Goal: Task Accomplishment & Management: Use online tool/utility

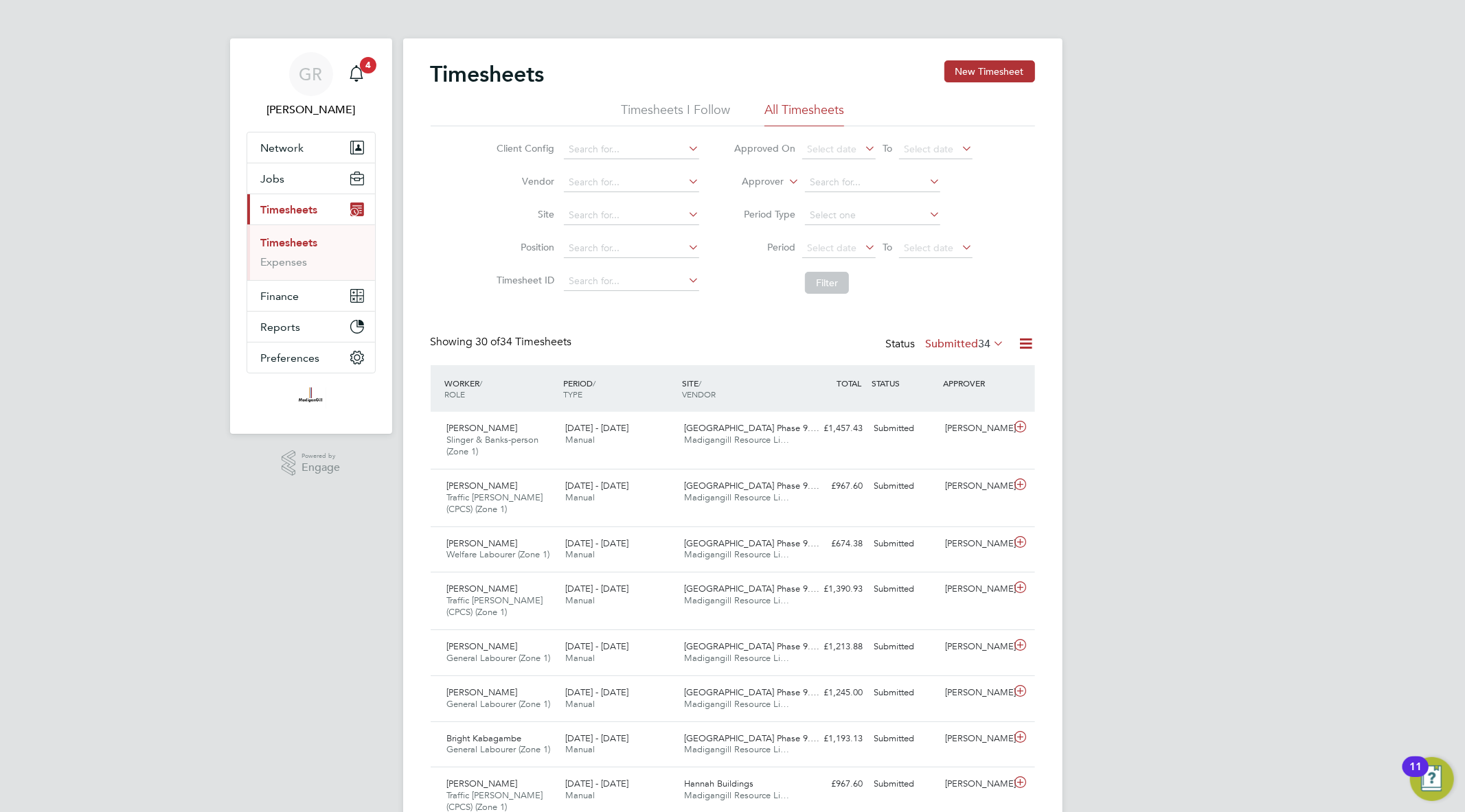
click at [1031, 342] on icon at bounding box center [1026, 344] width 17 height 17
click at [919, 380] on li "Export Timesheets" at bounding box center [940, 376] width 182 height 19
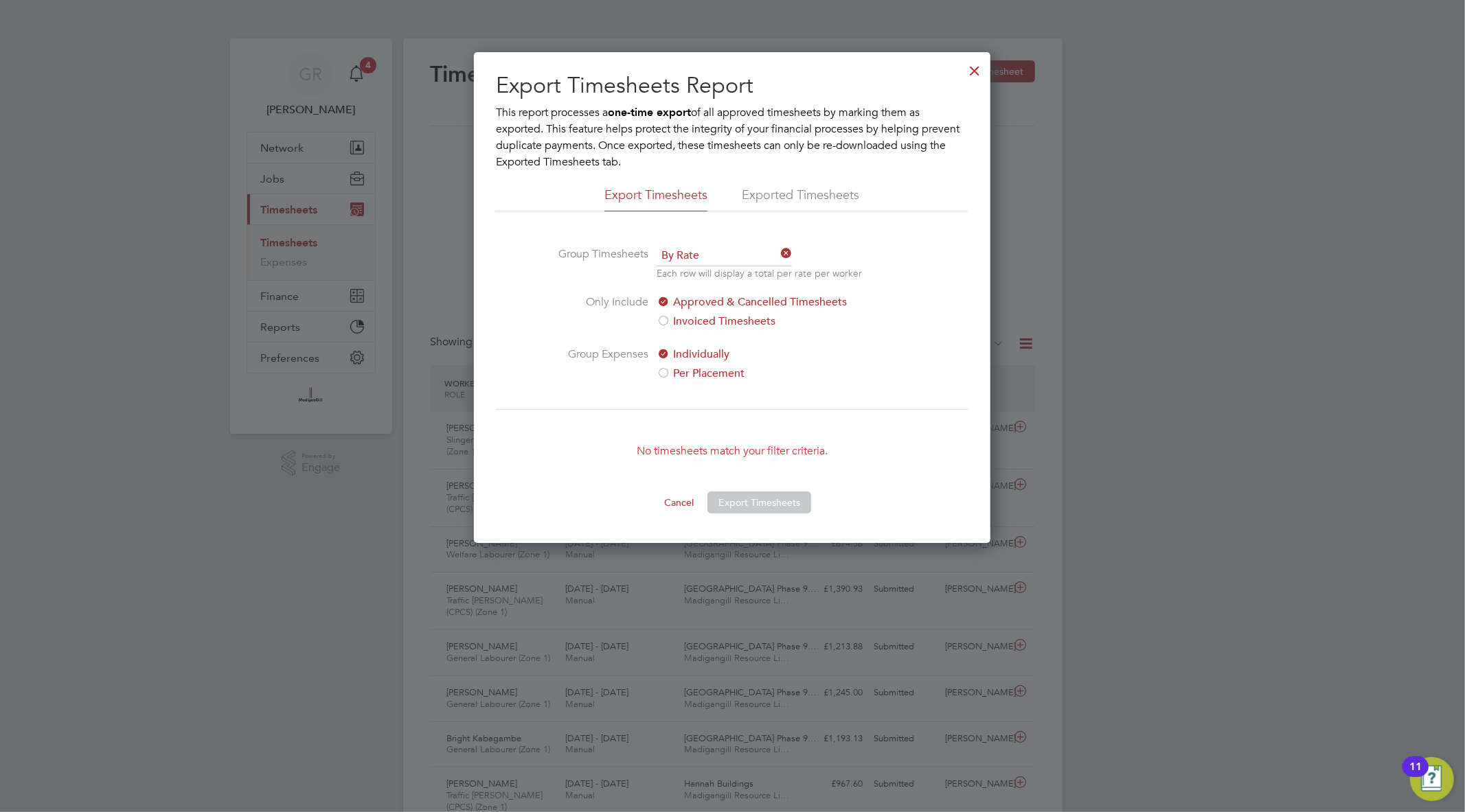
click at [978, 70] on div at bounding box center [974, 67] width 25 height 25
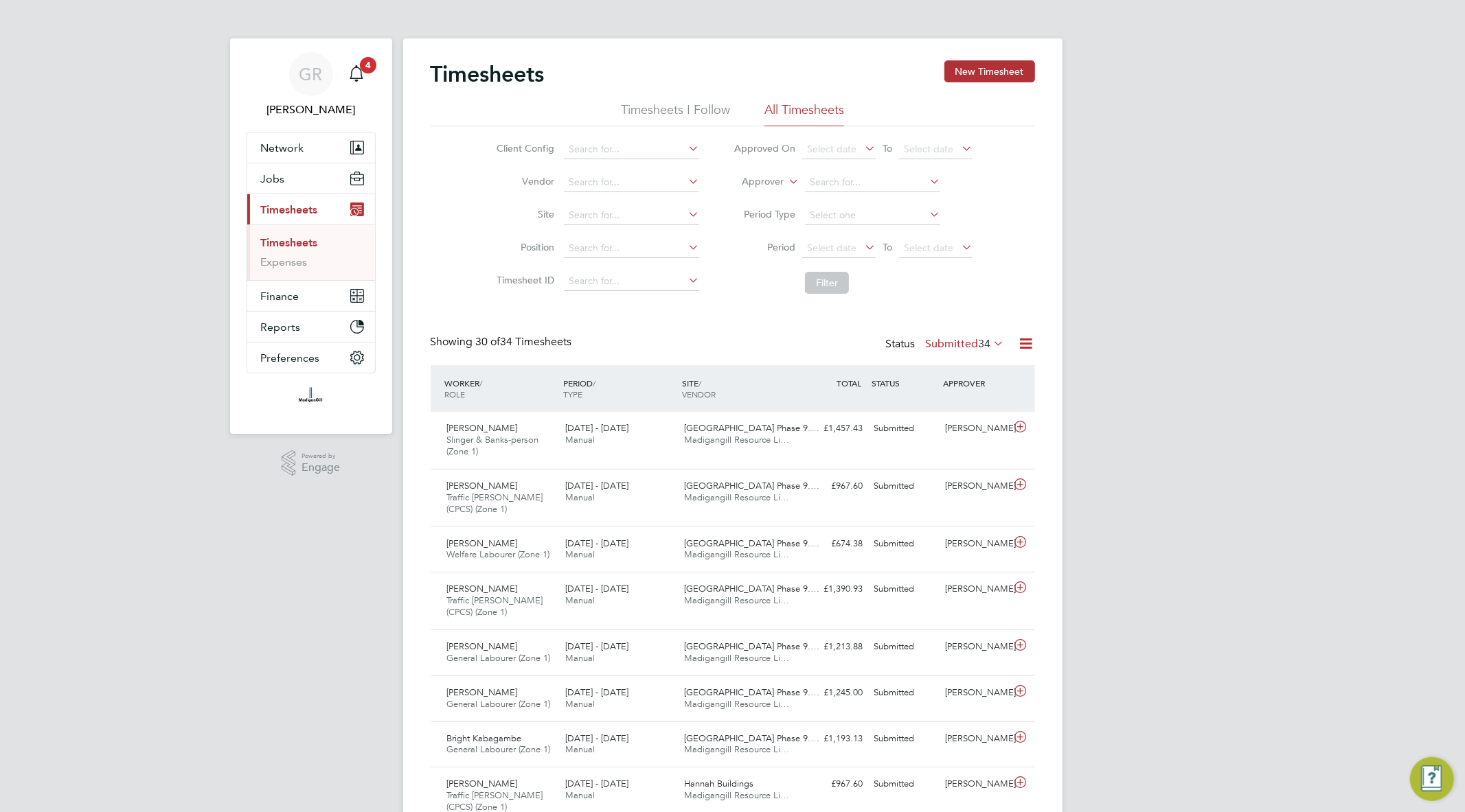
click at [287, 210] on span "Timesheets" at bounding box center [289, 210] width 57 height 13
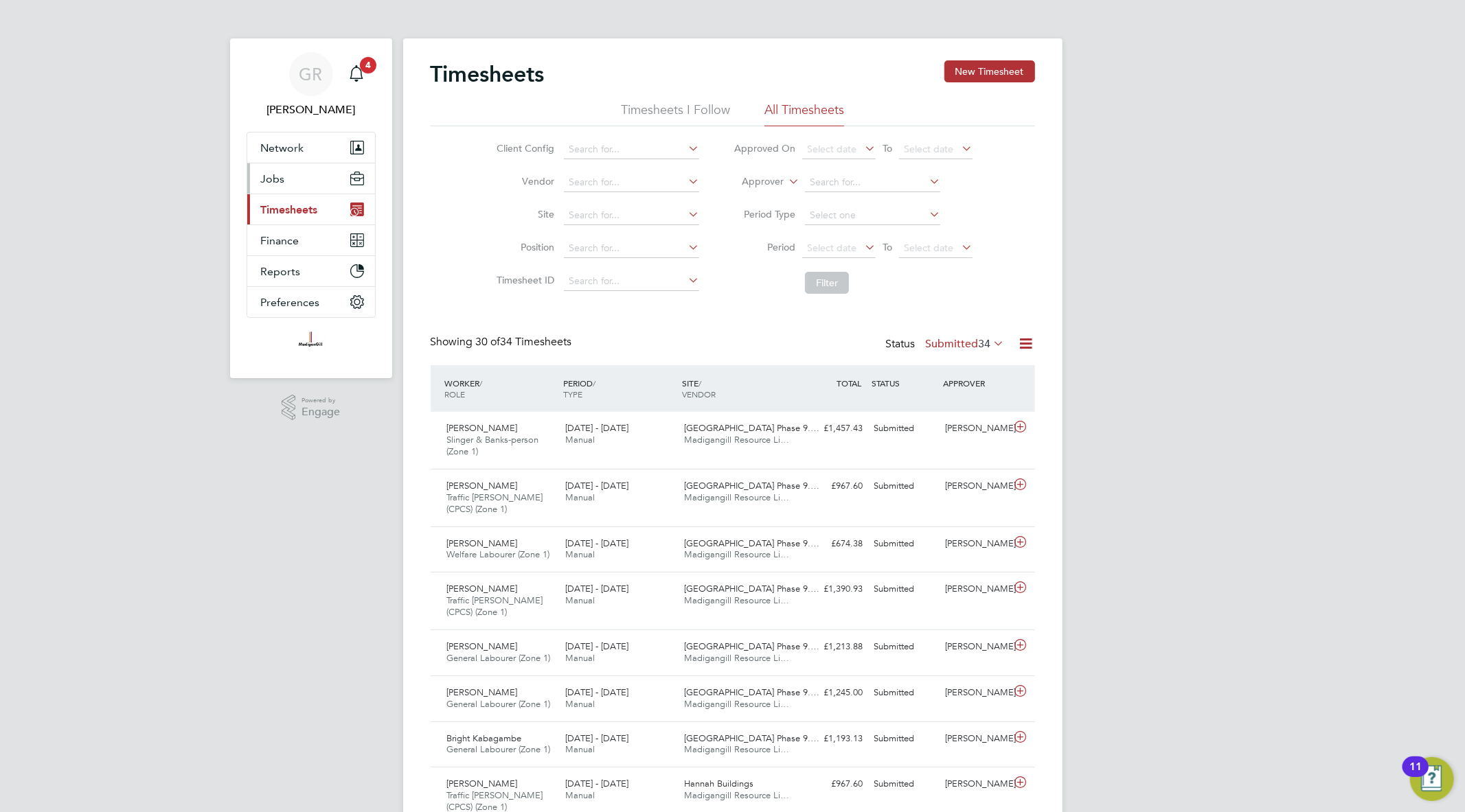
click at [287, 188] on button "Jobs" at bounding box center [310, 178] width 128 height 30
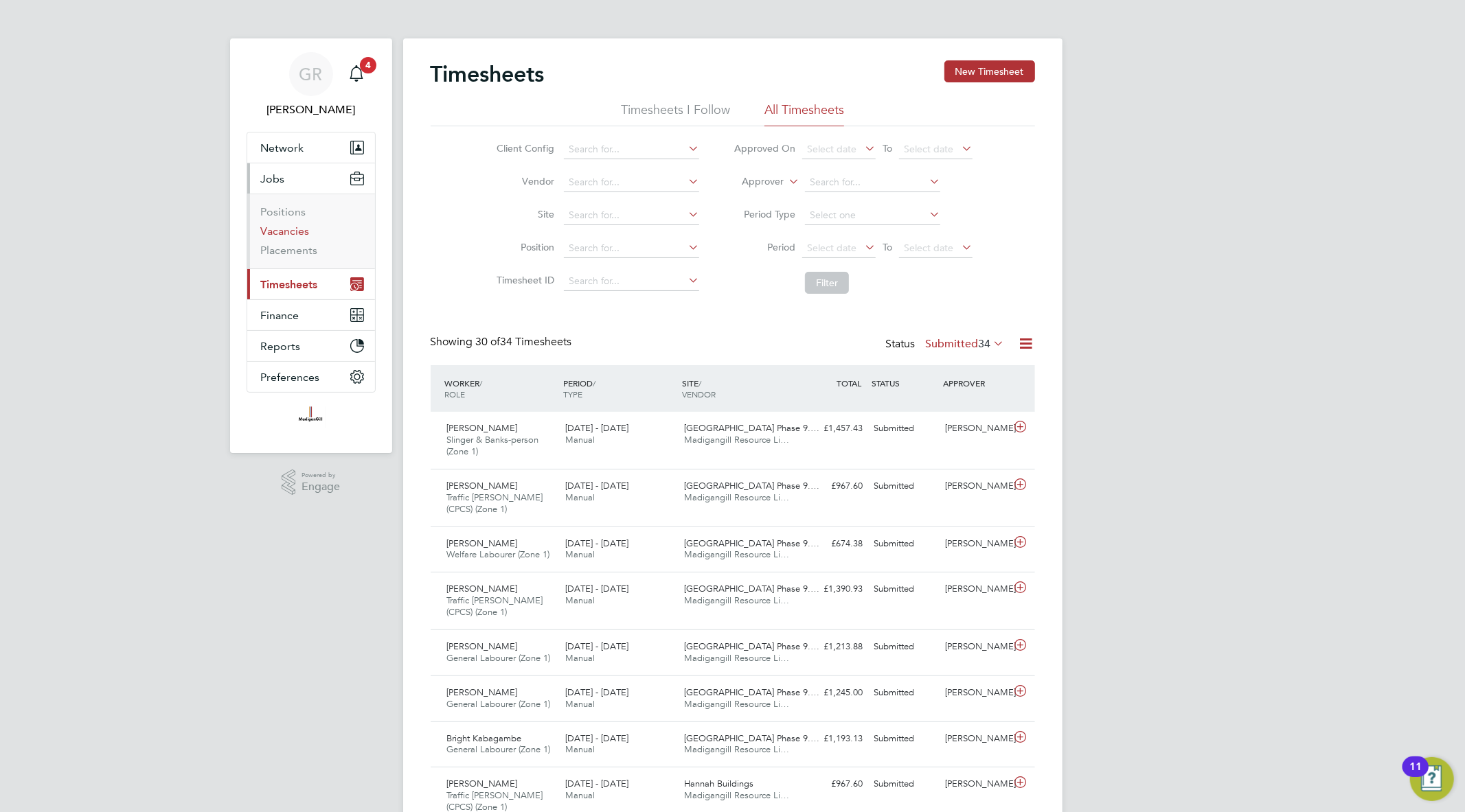
click at [295, 232] on link "Vacancies" at bounding box center [285, 231] width 49 height 13
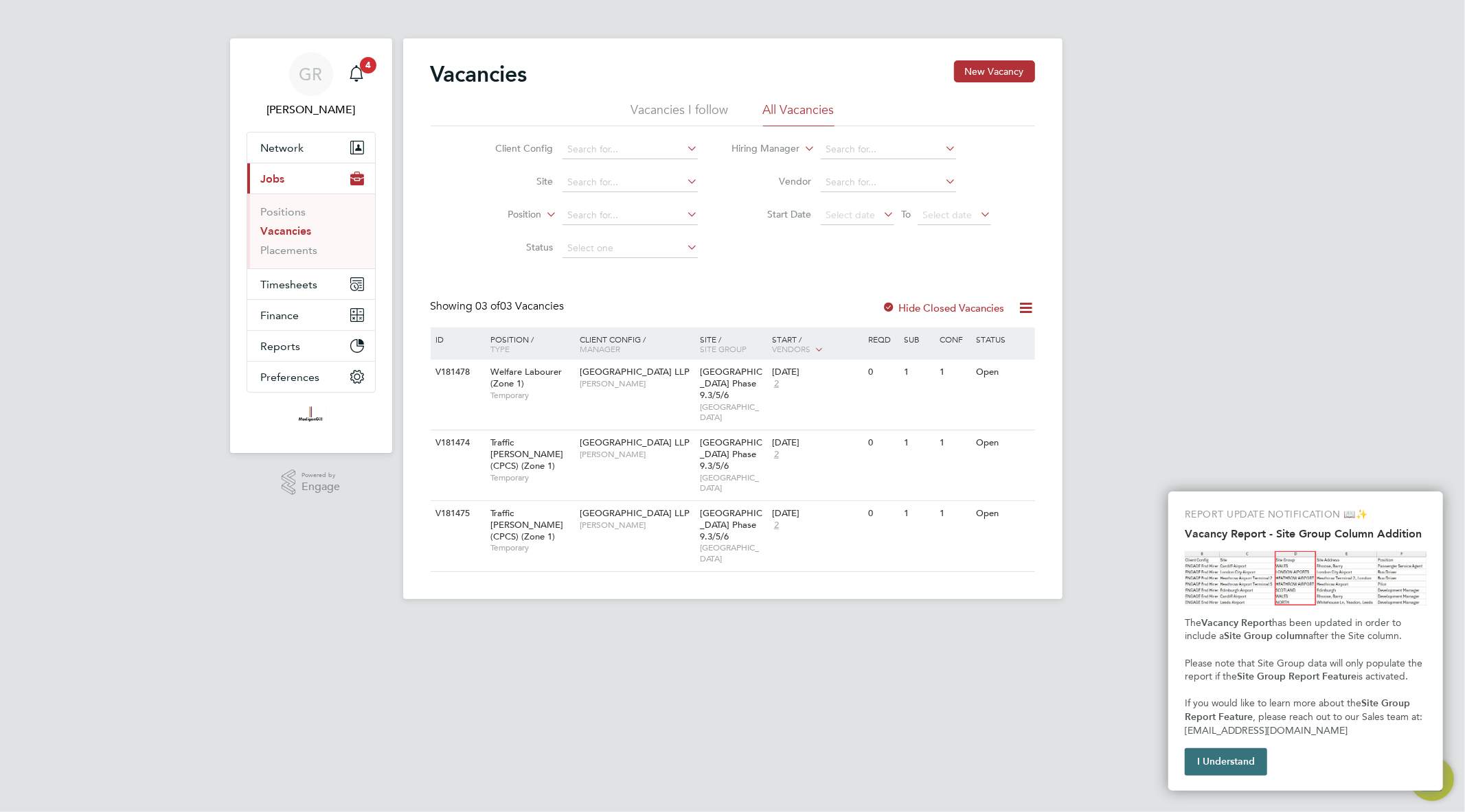
click at [1244, 758] on button "I Understand" at bounding box center [1226, 762] width 82 height 27
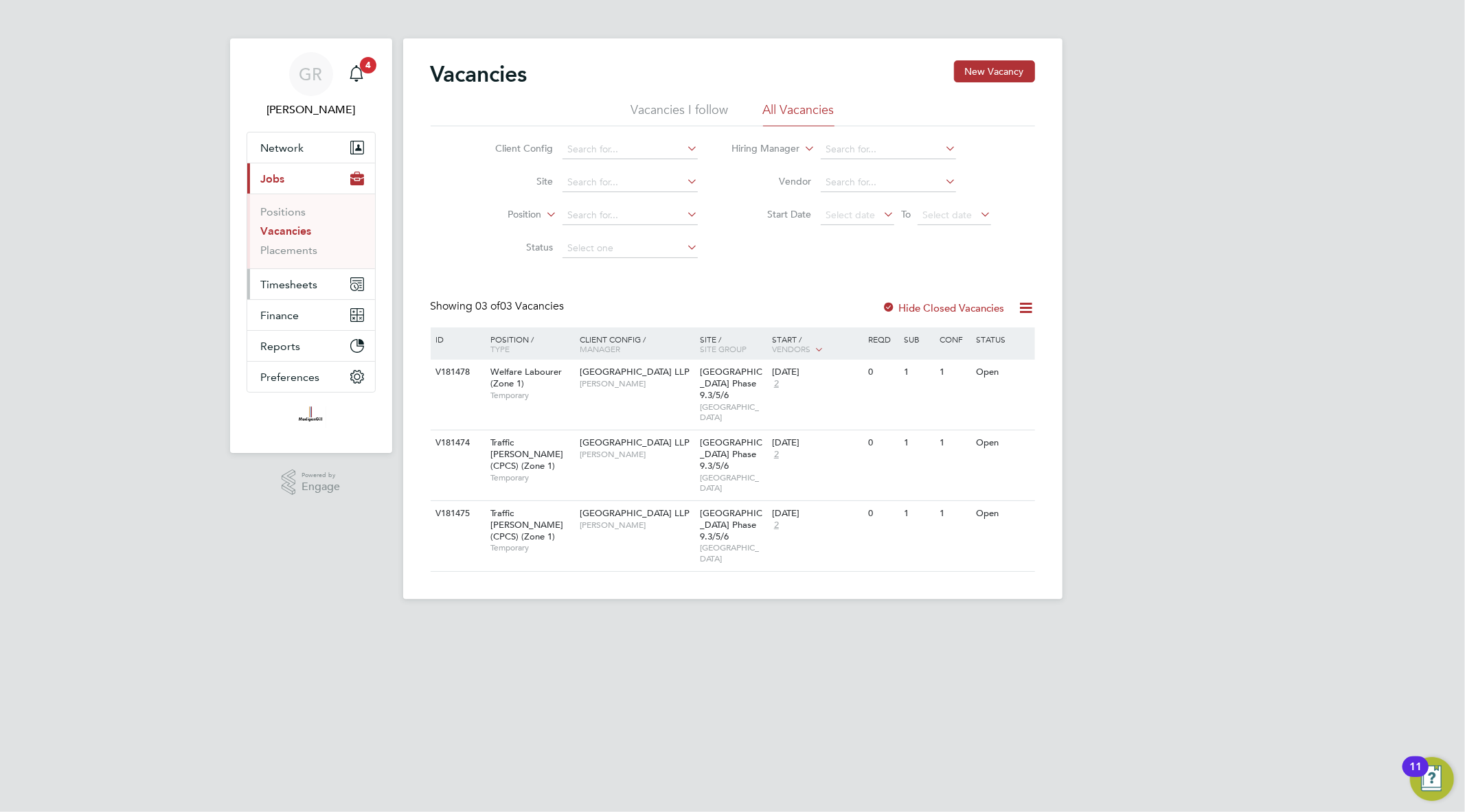
click at [314, 290] on span "Timesheets" at bounding box center [289, 284] width 57 height 13
click at [301, 284] on span "Timesheets" at bounding box center [289, 284] width 57 height 13
click at [292, 245] on link "Timesheets" at bounding box center [289, 243] width 57 height 13
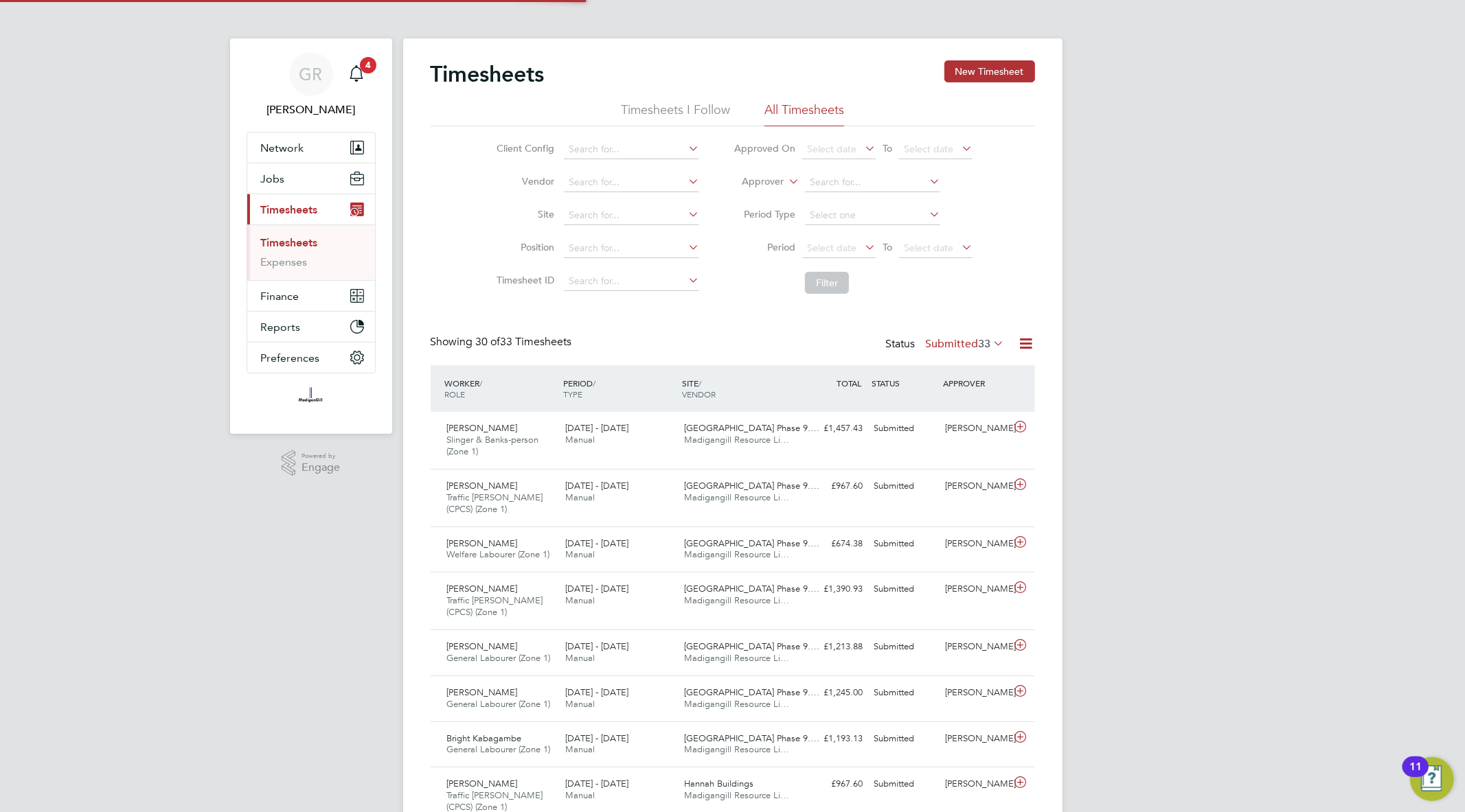
scroll to position [35, 119]
click at [1023, 341] on icon at bounding box center [1026, 344] width 17 height 17
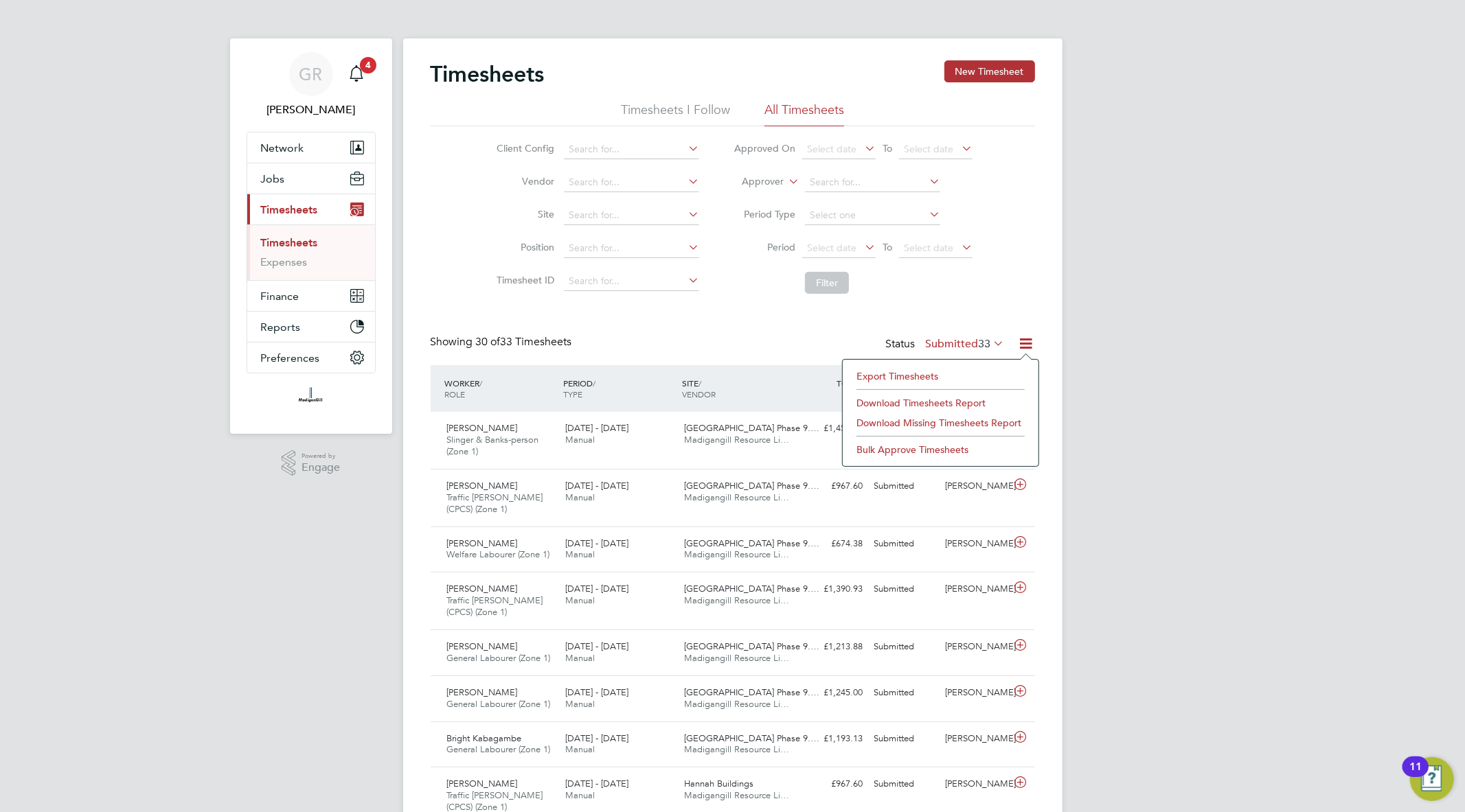
click at [929, 372] on li "Export Timesheets" at bounding box center [940, 376] width 182 height 19
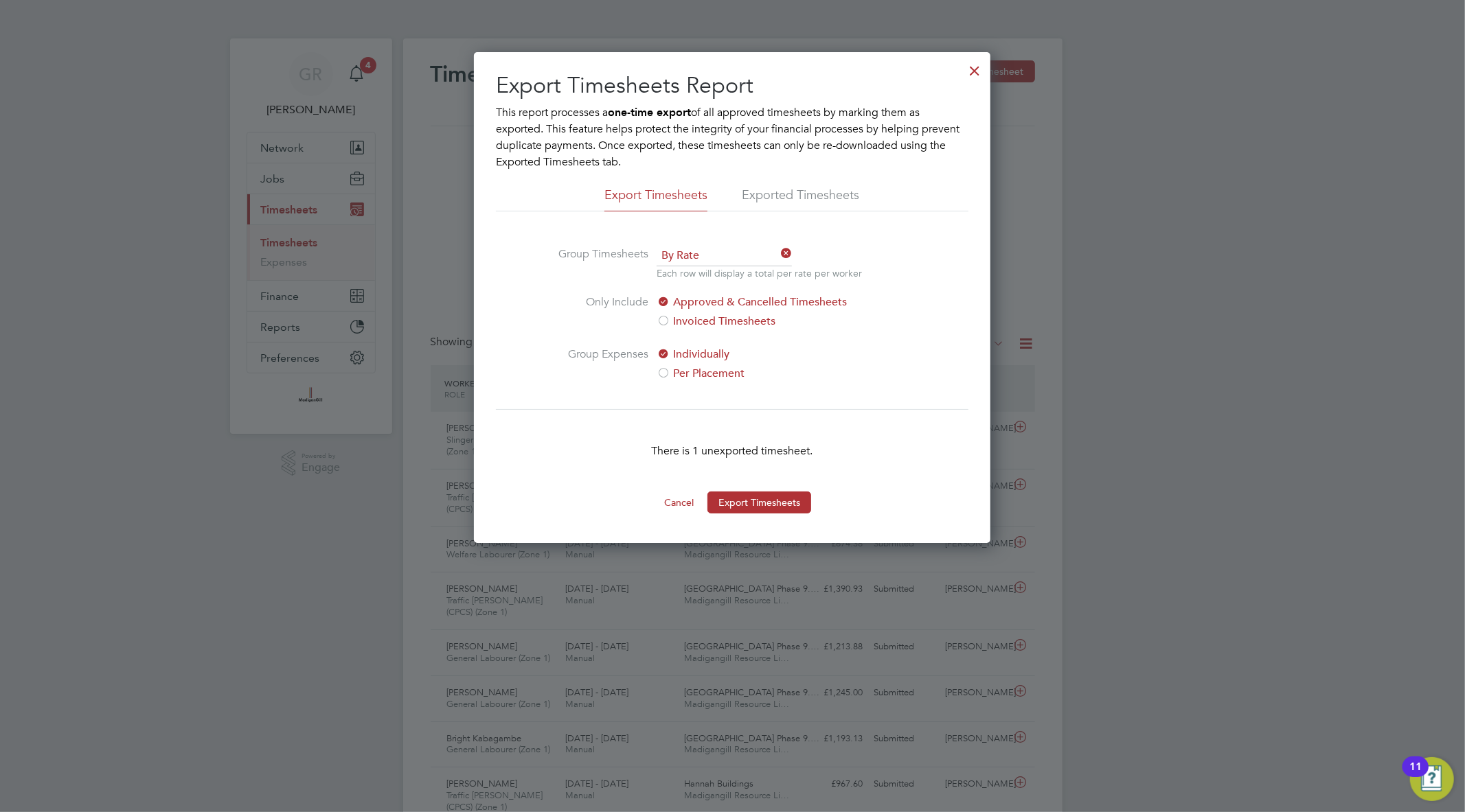
click at [978, 67] on div at bounding box center [974, 67] width 25 height 25
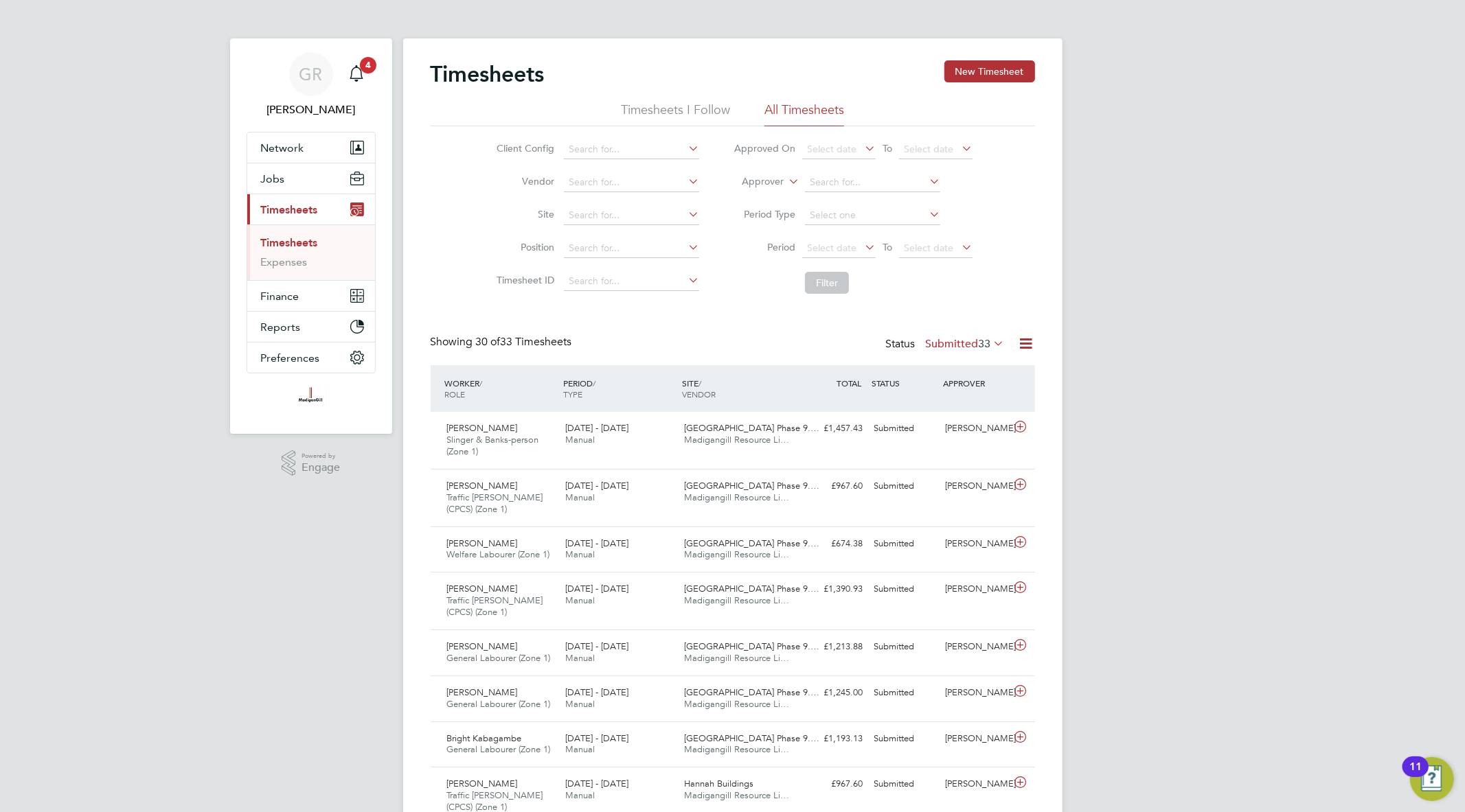
click at [1026, 341] on icon at bounding box center [1026, 344] width 17 height 17
click at [924, 380] on li "Export Timesheets" at bounding box center [940, 376] width 182 height 19
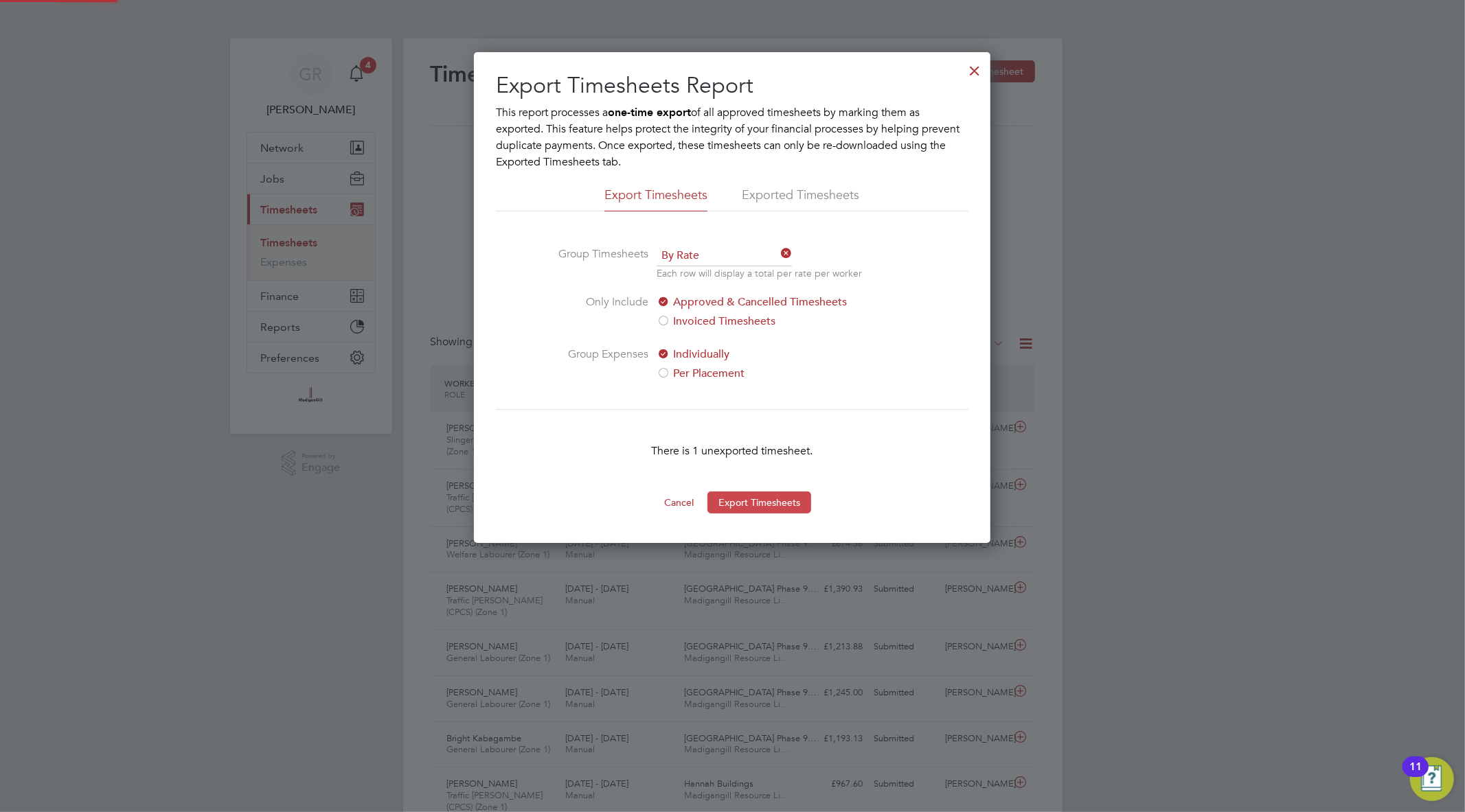
click at [765, 497] on button "Export Timesheets" at bounding box center [760, 502] width 104 height 22
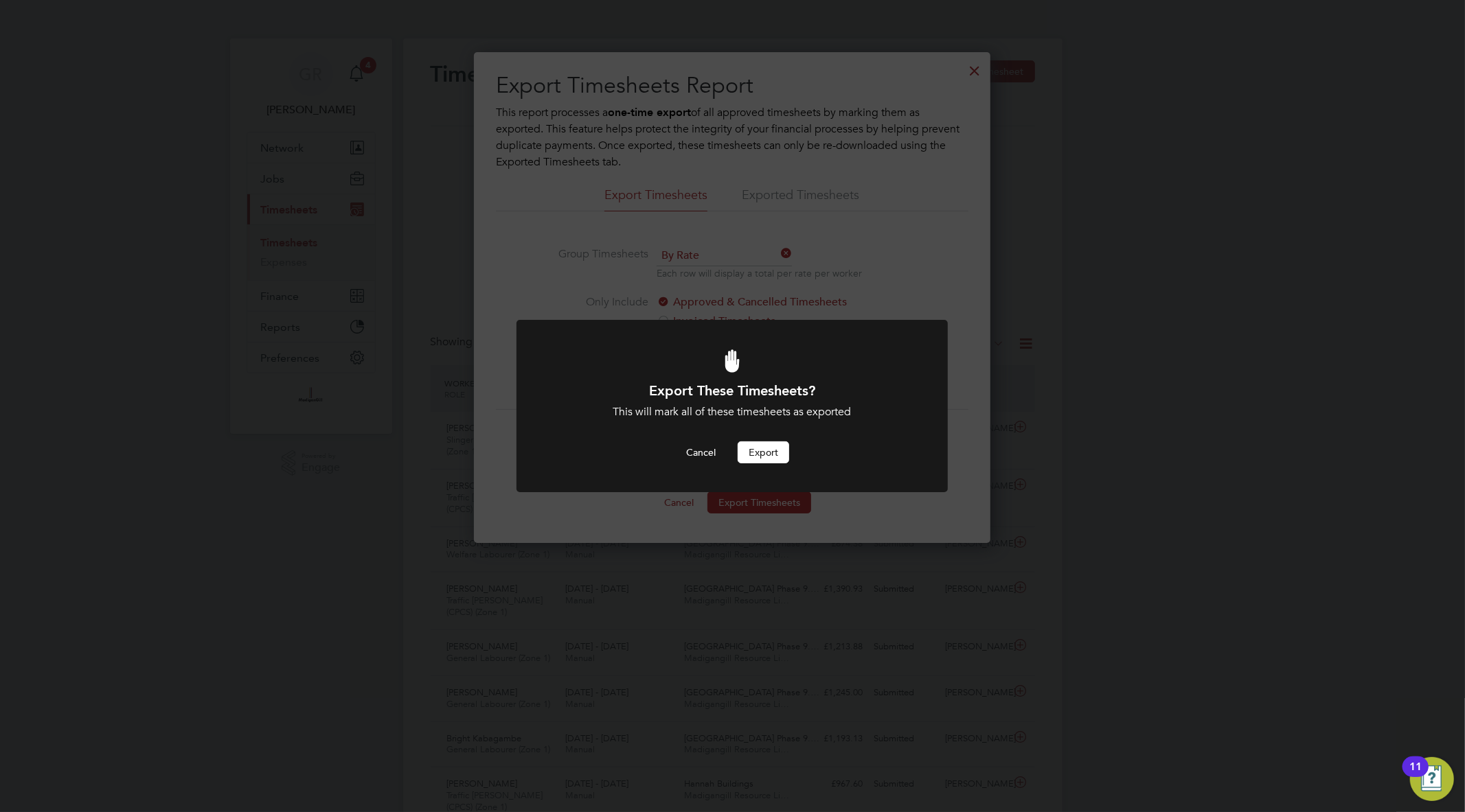
click at [770, 442] on button "Export" at bounding box center [762, 453] width 51 height 22
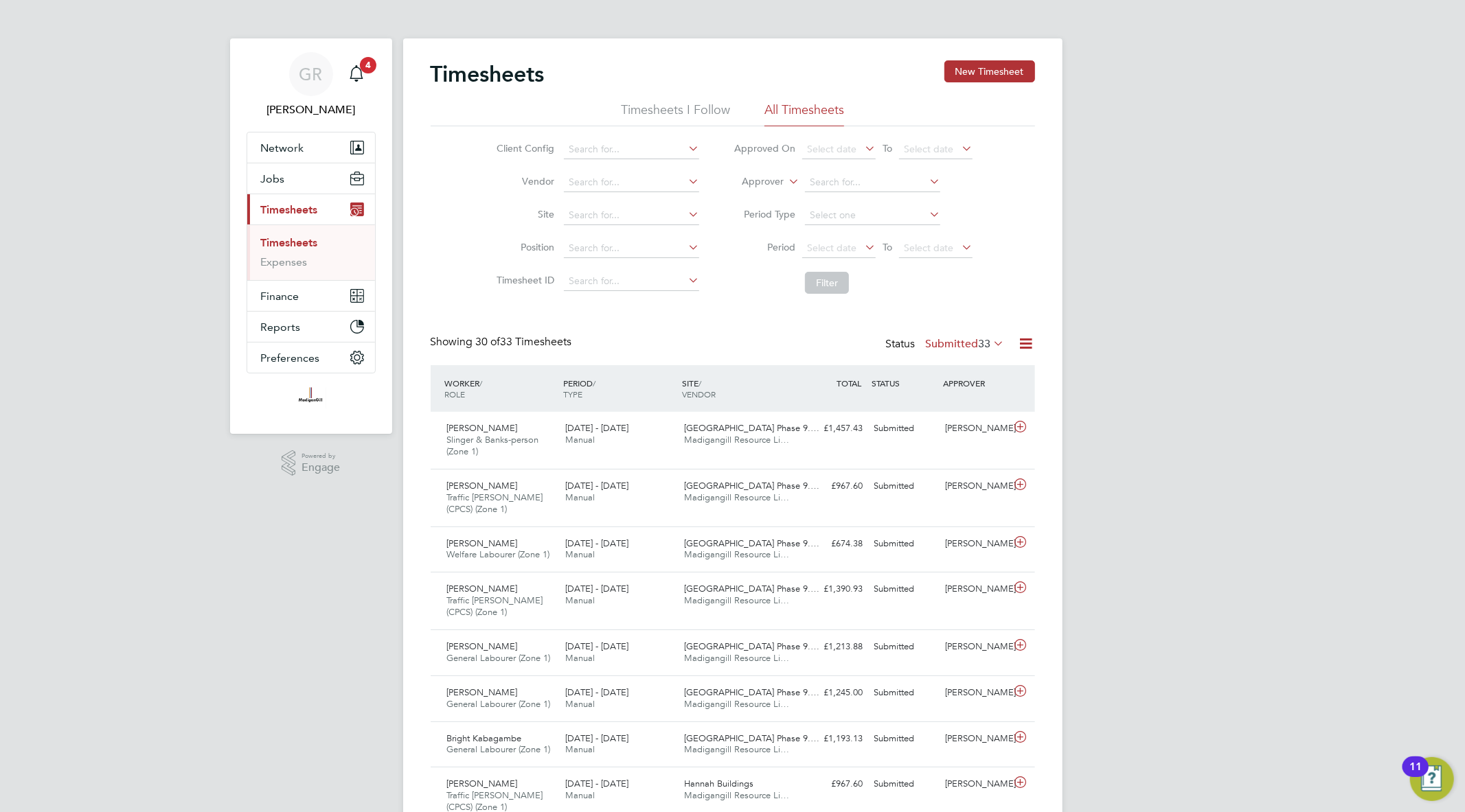
click at [1028, 342] on icon at bounding box center [1026, 344] width 17 height 17
click at [952, 378] on li "Export Timesheets" at bounding box center [940, 376] width 182 height 19
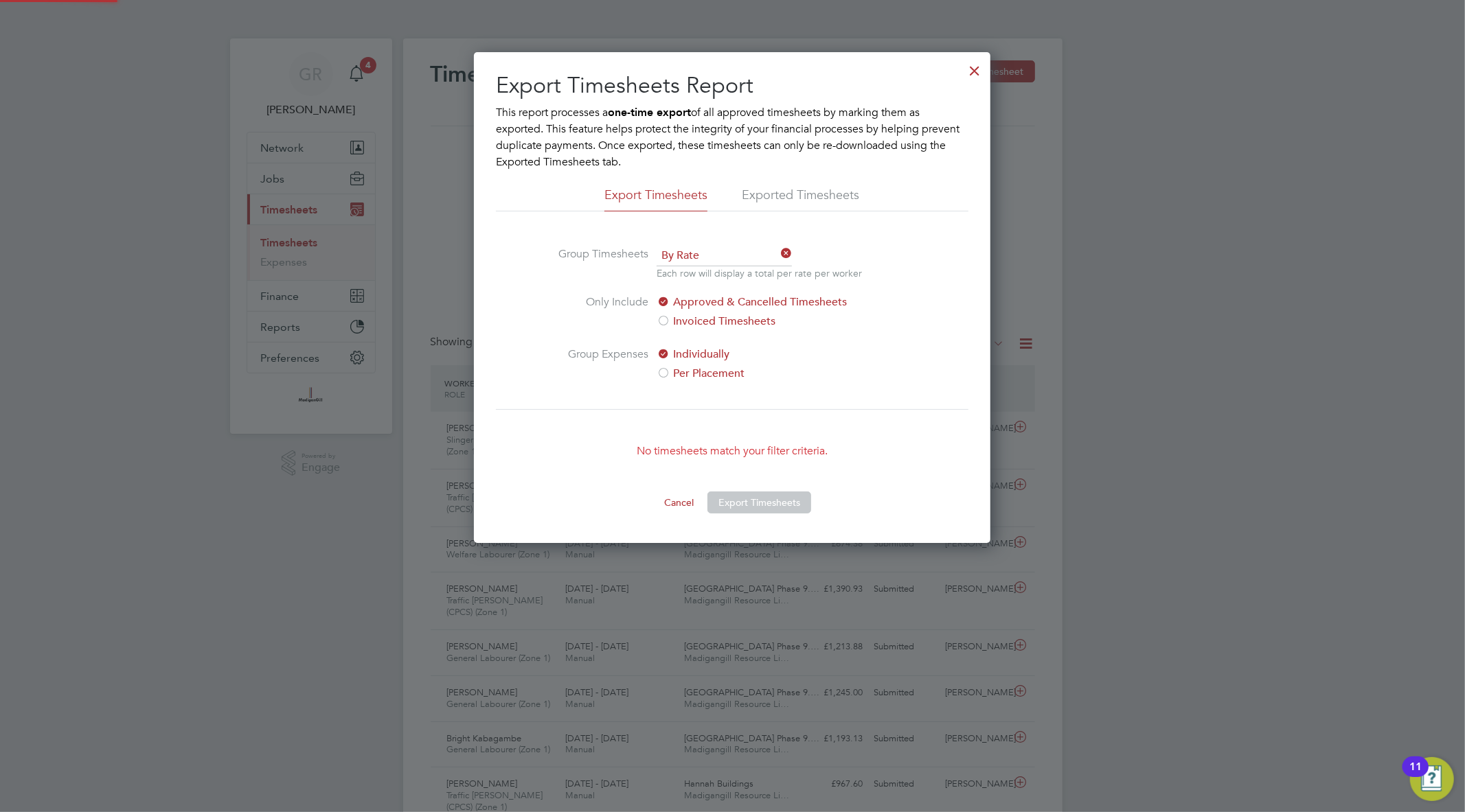
scroll to position [491, 516]
click at [978, 67] on div at bounding box center [974, 67] width 25 height 25
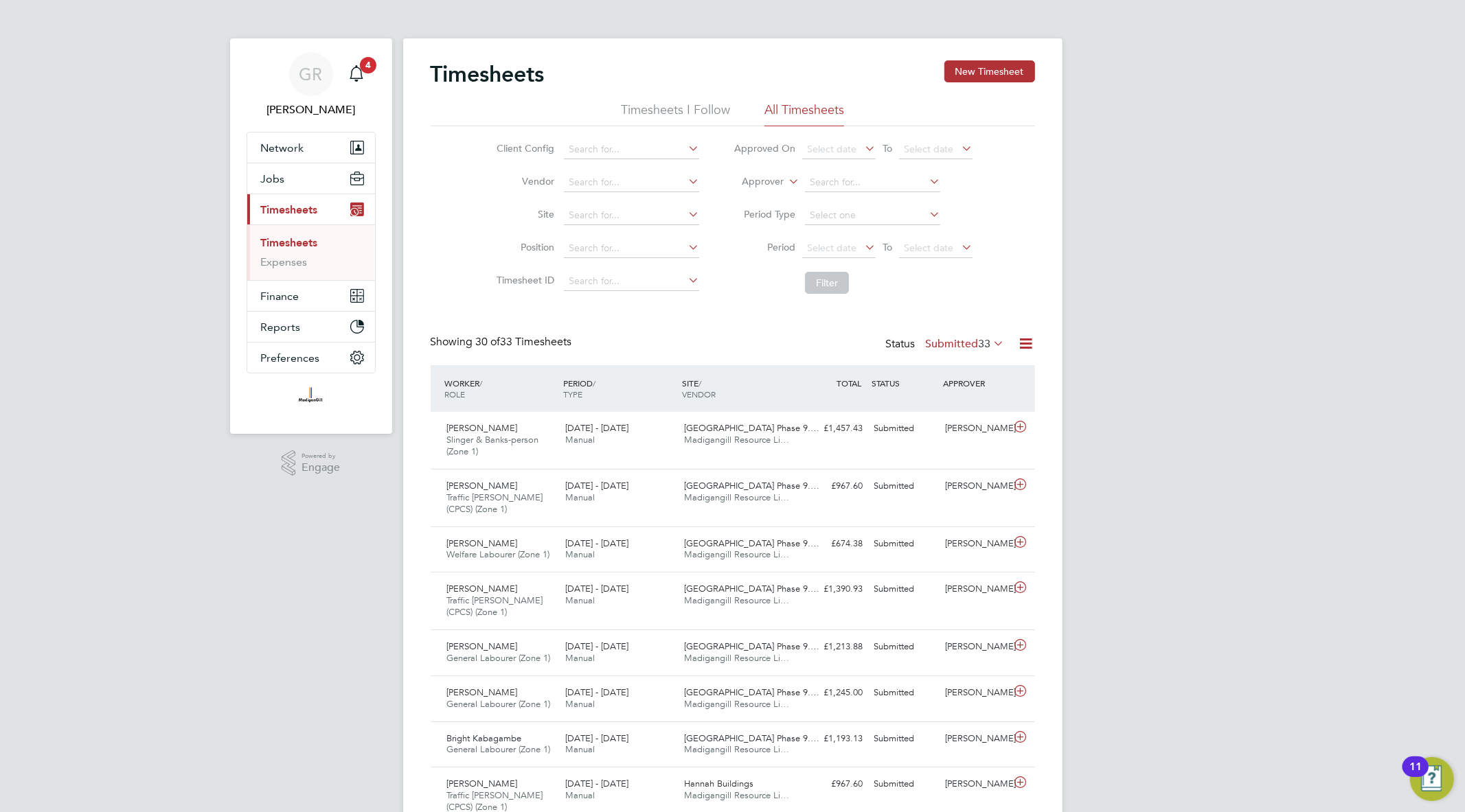
scroll to position [35, 119]
click at [1025, 339] on icon at bounding box center [1026, 344] width 17 height 17
click at [949, 374] on li "Export Timesheets" at bounding box center [940, 376] width 182 height 19
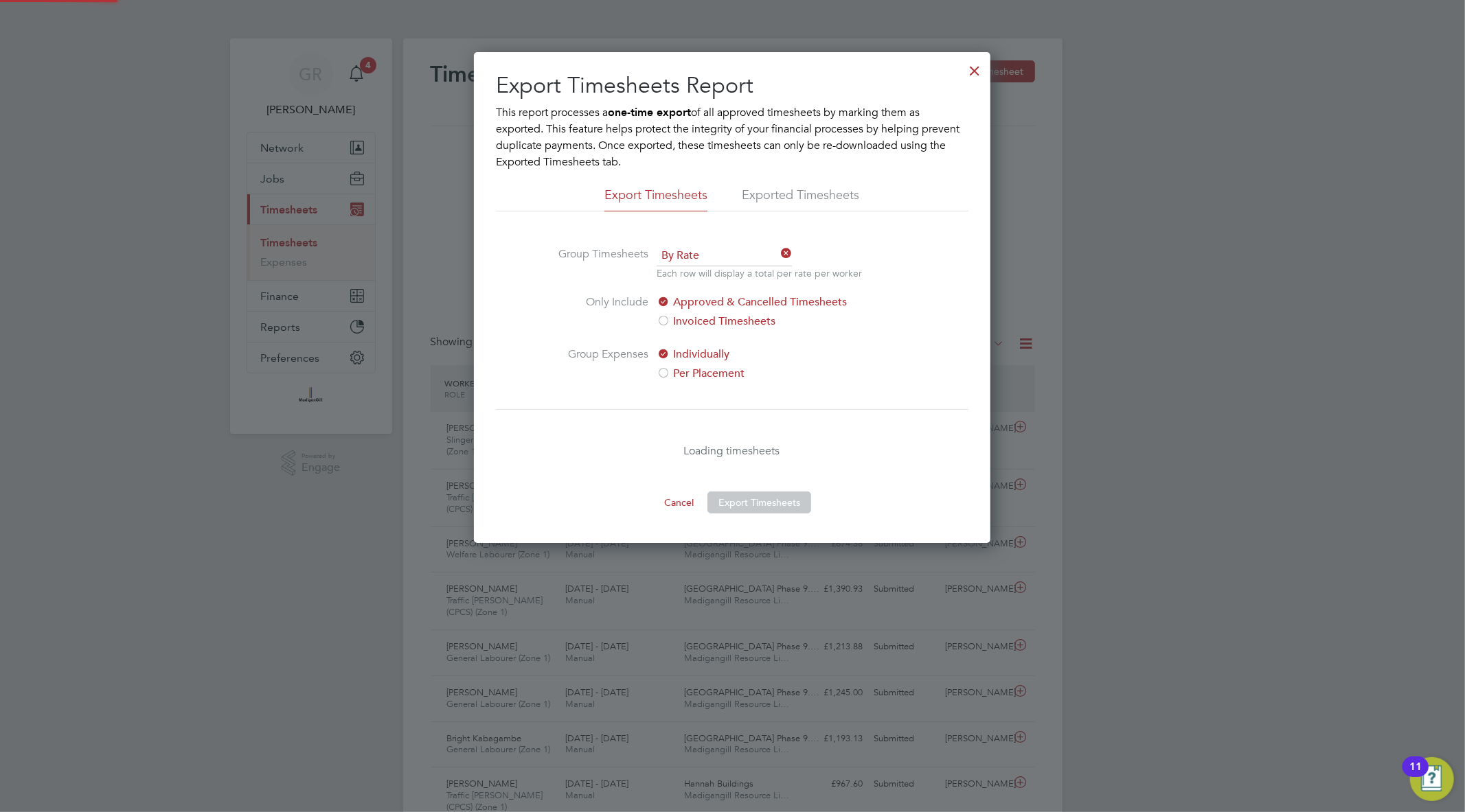
scroll to position [491, 516]
